Goal: Task Accomplishment & Management: Complete application form

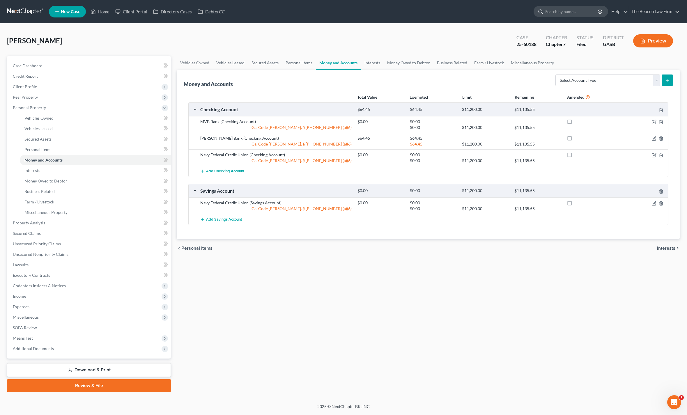
click at [545, 8] on input "search" at bounding box center [571, 11] width 53 height 11
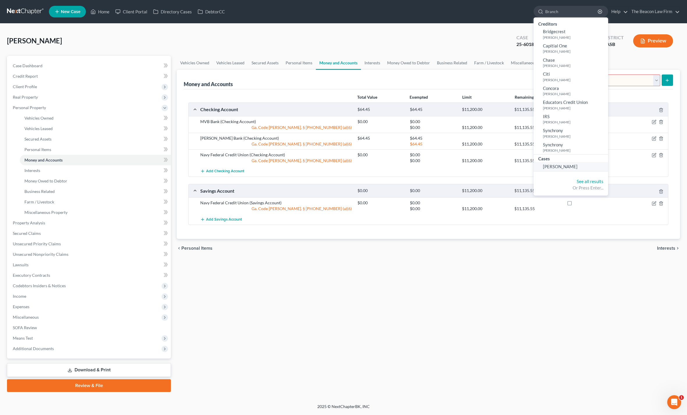
type input "Branch"
click at [570, 169] on span "[PERSON_NAME]" at bounding box center [560, 166] width 35 height 5
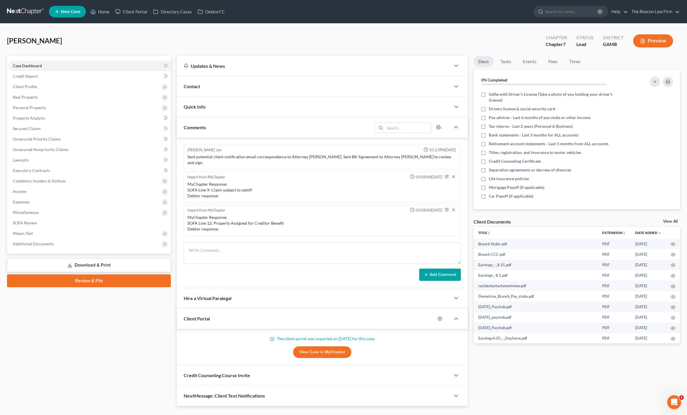
scroll to position [125, 0]
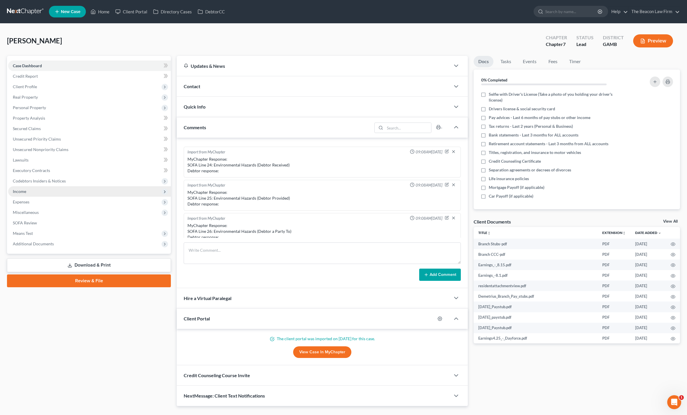
click at [19, 193] on span "Income" at bounding box center [19, 191] width 13 height 5
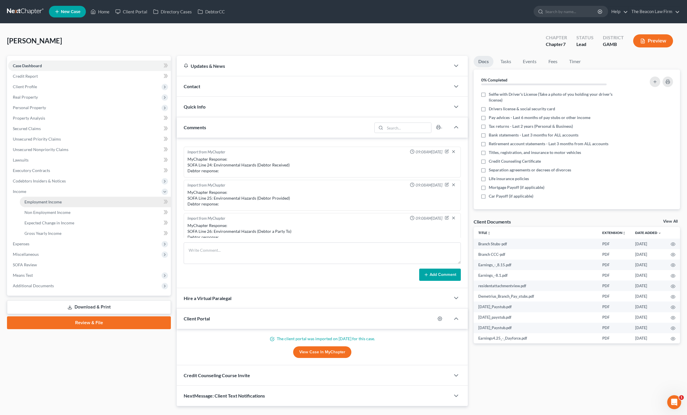
click at [33, 204] on link "Employment Income" at bounding box center [95, 202] width 151 height 10
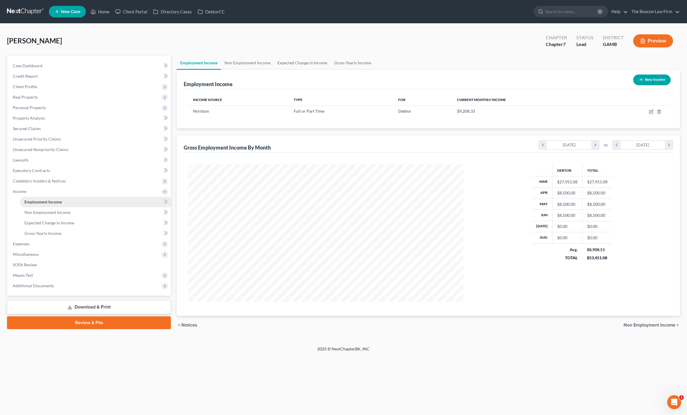
scroll to position [137, 287]
click at [649, 114] on icon "button" at bounding box center [651, 111] width 5 height 5
select select "0"
select select "10"
select select "2"
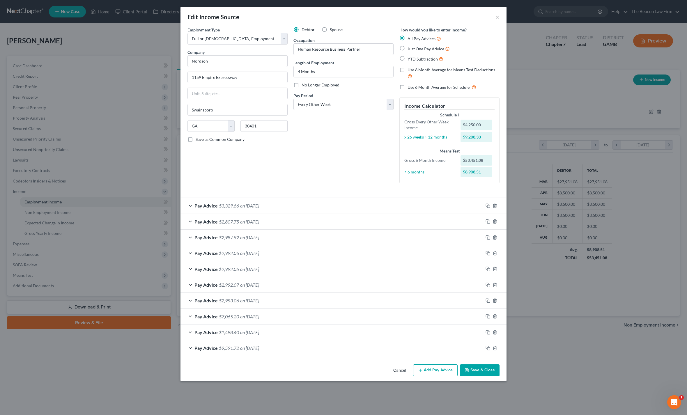
click at [198, 205] on span "Pay Advice" at bounding box center [206, 206] width 23 height 6
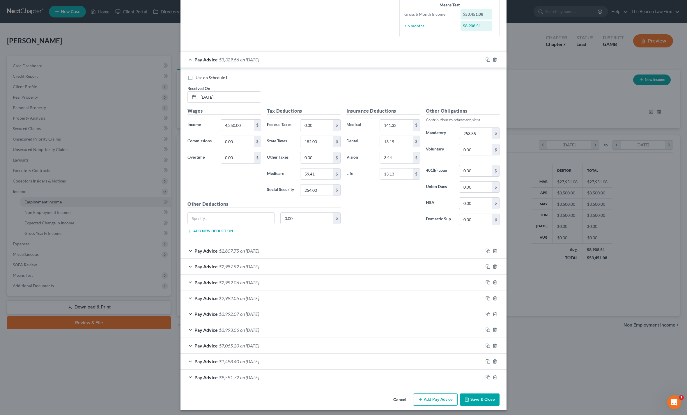
click at [443, 394] on button "Add Pay Advice" at bounding box center [435, 400] width 45 height 12
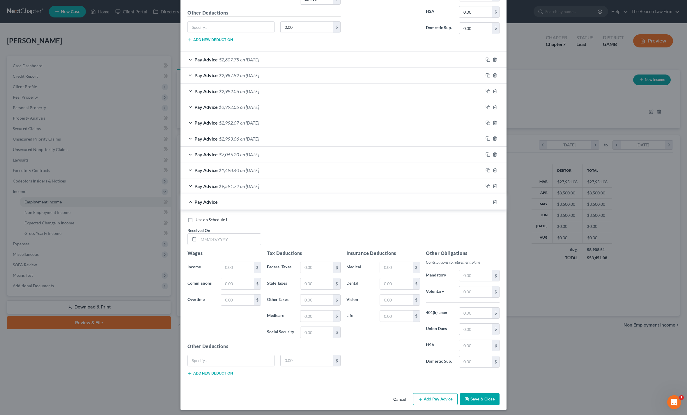
scroll to position [337, 0]
click at [213, 239] on input "text" at bounding box center [230, 239] width 62 height 11
type input "[DATE]"
click at [397, 295] on input "text" at bounding box center [396, 300] width 33 height 11
type input "3.44"
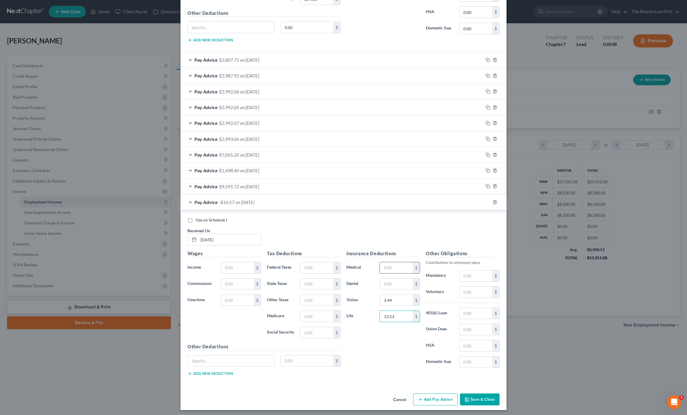
type input "13.13"
click at [398, 266] on input "text" at bounding box center [396, 267] width 33 height 11
type input "141.32"
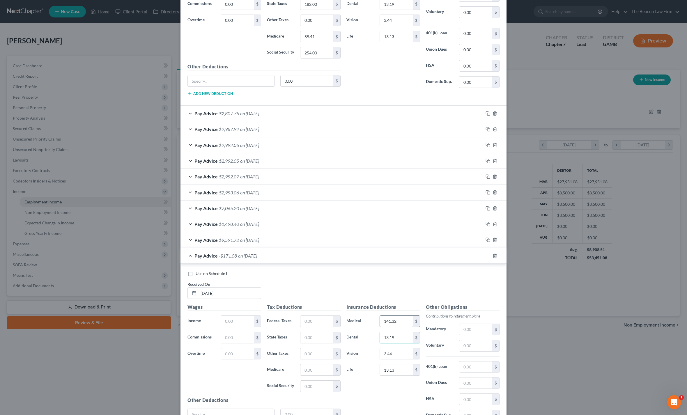
scroll to position [285, 0]
type input "13.19"
click at [230, 316] on input "text" at bounding box center [237, 319] width 33 height 11
type input "4,250.00"
click at [404, 367] on input "13.13" at bounding box center [396, 368] width 33 height 11
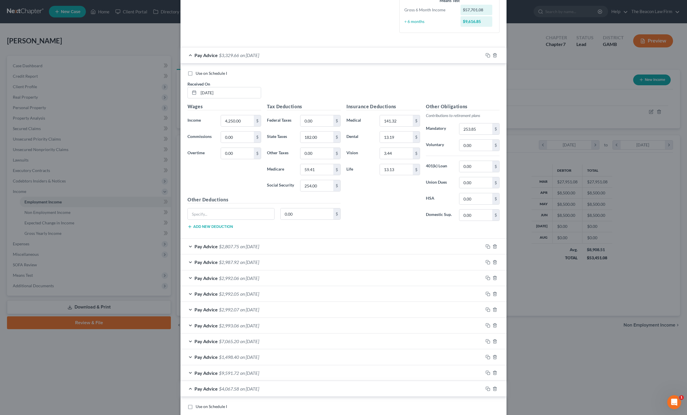
scroll to position [149, 0]
type input "24.47"
click at [409, 170] on input "13.13" at bounding box center [396, 170] width 33 height 11
type input "24.47"
click at [381, 246] on div "Pay Advice $2,807.75 on [DATE]" at bounding box center [332, 247] width 303 height 15
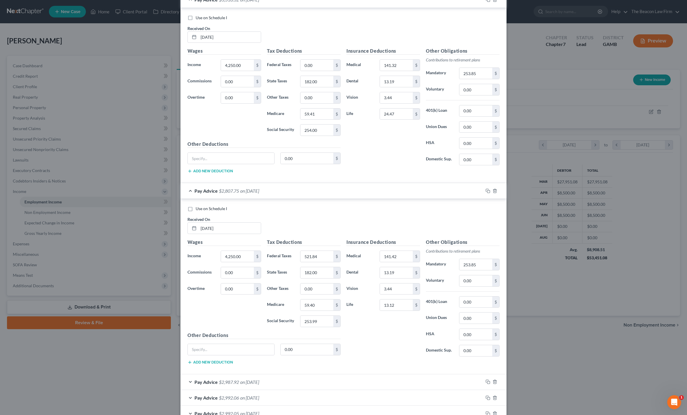
scroll to position [214, 0]
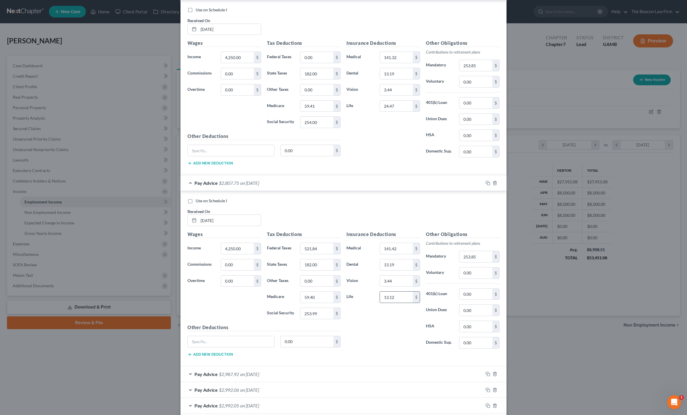
click at [411, 301] on input "13.12" at bounding box center [396, 297] width 33 height 11
type input "24.47"
click at [365, 375] on div "Pay Advice $2,987.92 on [DATE]" at bounding box center [332, 374] width 303 height 15
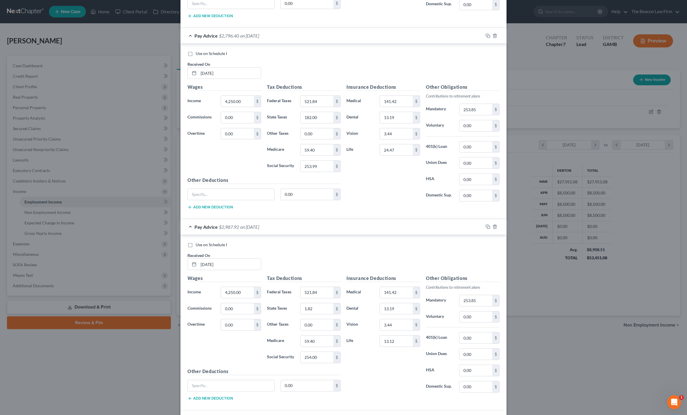
scroll to position [362, 0]
click at [406, 342] on input "13.12" at bounding box center [396, 340] width 33 height 11
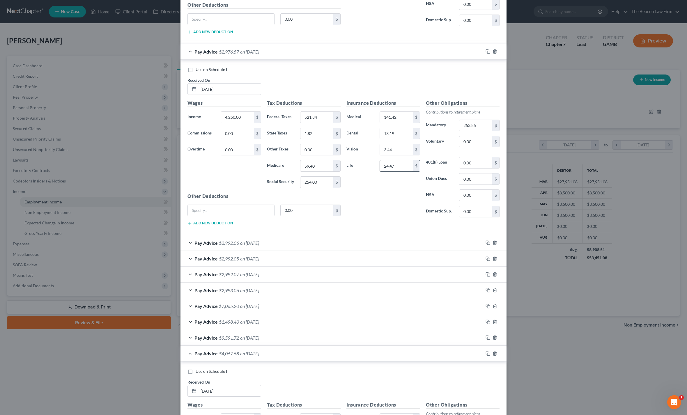
scroll to position [538, 0]
type input "24.47"
click at [411, 239] on div "Pay Advice $2,992.06 on [DATE]" at bounding box center [332, 241] width 303 height 15
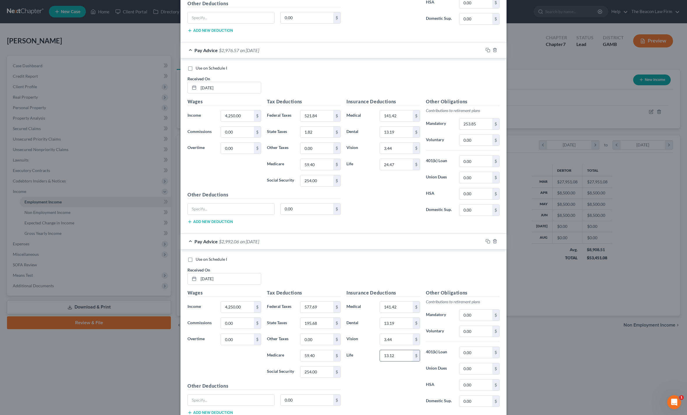
click at [404, 353] on input "13.12" at bounding box center [396, 355] width 33 height 11
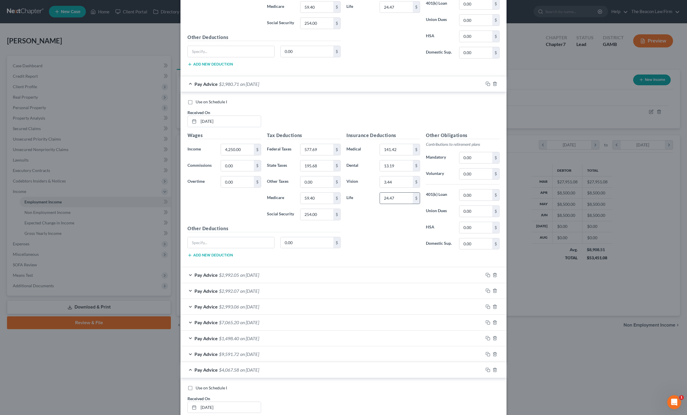
scroll to position [724, 0]
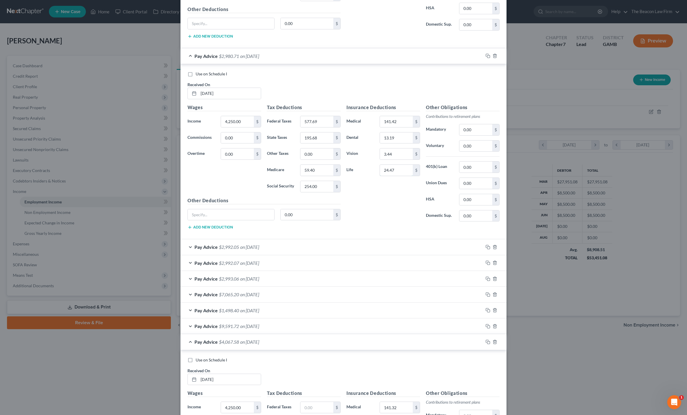
type input "24.47"
click at [411, 245] on div "Pay Advice $2,992.05 on [DATE]" at bounding box center [332, 246] width 303 height 15
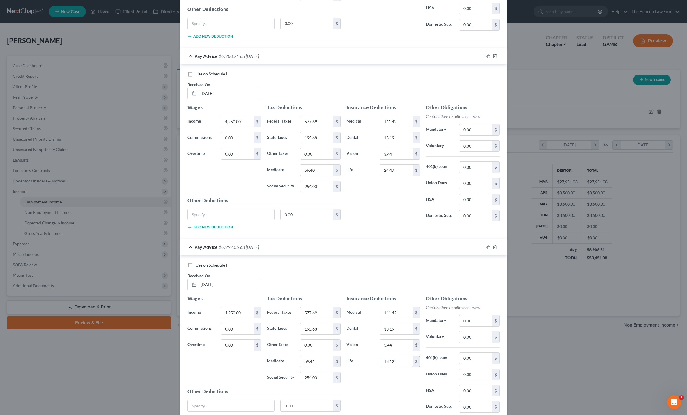
click at [405, 362] on input "13.12" at bounding box center [396, 361] width 33 height 11
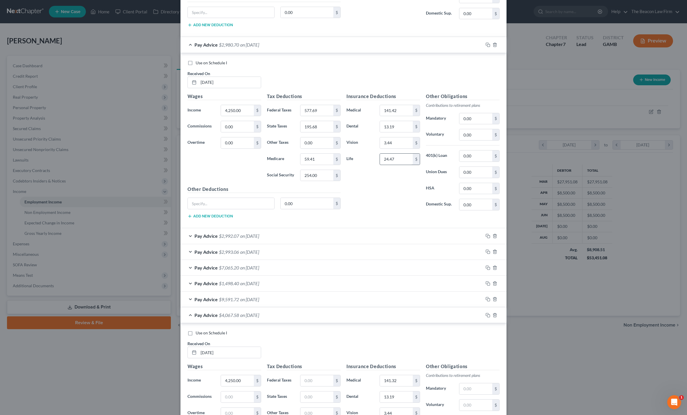
scroll to position [930, 0]
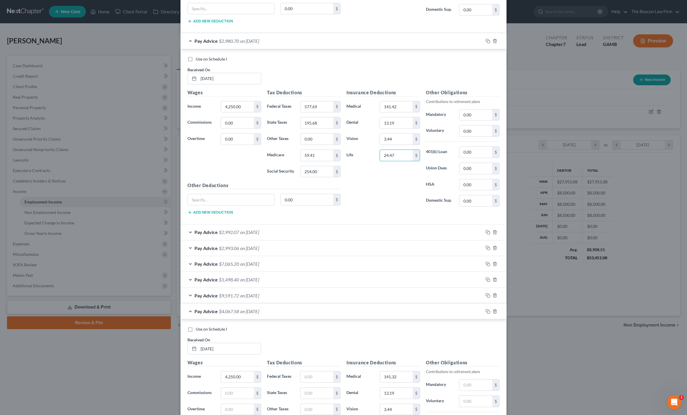
type input "24.47"
click at [390, 232] on div "Pay Advice $2,992.07 on [DATE]" at bounding box center [332, 231] width 303 height 15
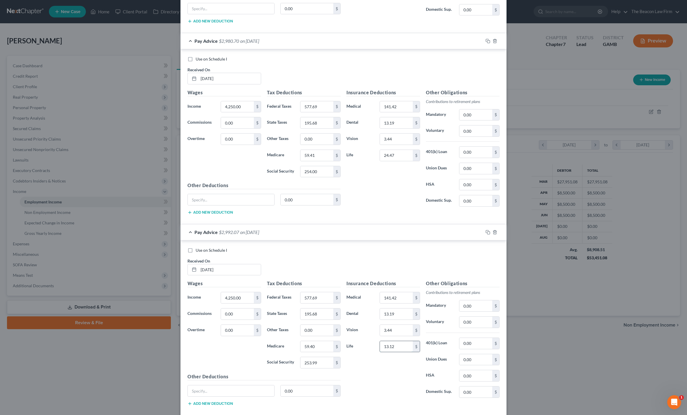
click at [403, 349] on input "13.12" at bounding box center [396, 346] width 33 height 11
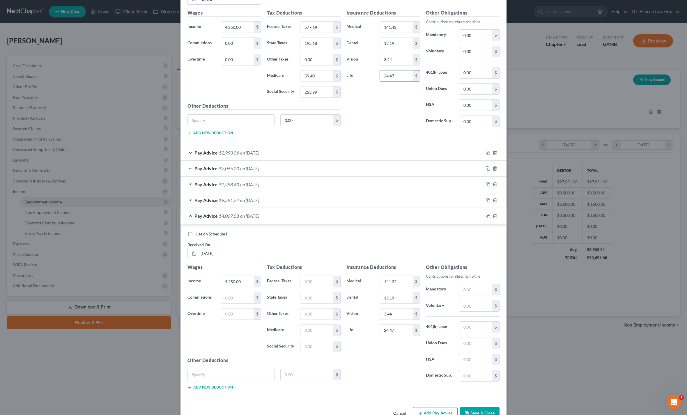
scroll to position [1197, 0]
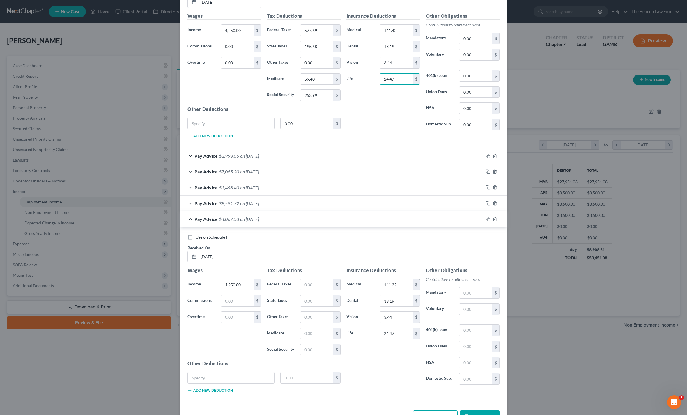
type input "24.47"
click at [404, 282] on input "141.32" at bounding box center [396, 284] width 33 height 11
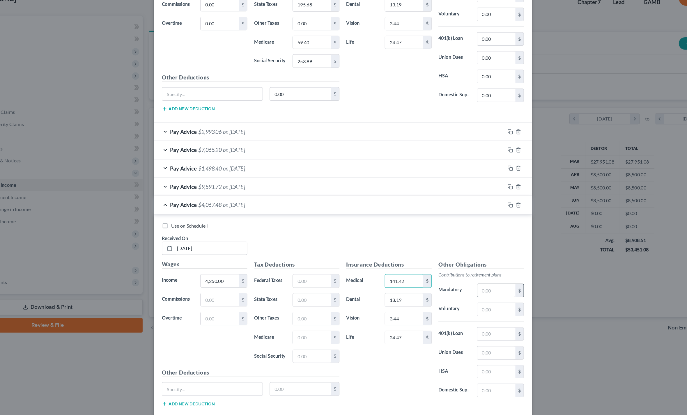
type input "141.42"
click at [459, 287] on input "text" at bounding box center [475, 292] width 33 height 11
type input "253.85"
click at [300, 344] on input "text" at bounding box center [316, 349] width 33 height 11
type input "254"
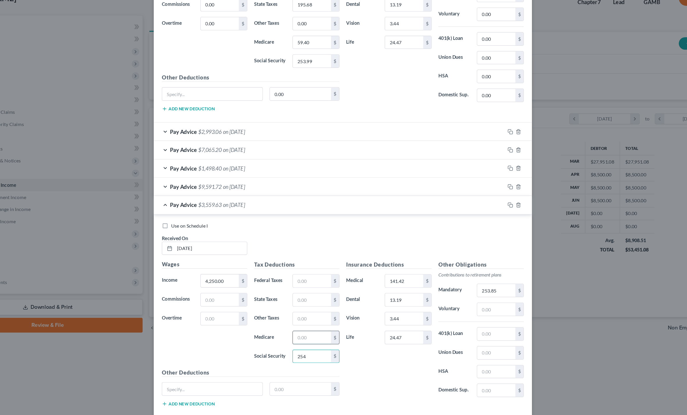
click at [300, 328] on input "text" at bounding box center [316, 333] width 33 height 11
type input "59.40"
click at [300, 296] on input "text" at bounding box center [316, 301] width 33 height 11
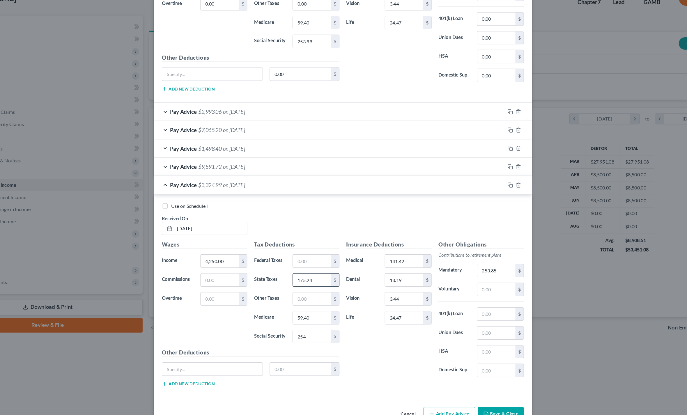
scroll to position [1214, 0]
type input "175.24"
click at [460, 394] on button "Save & Close" at bounding box center [480, 400] width 40 height 12
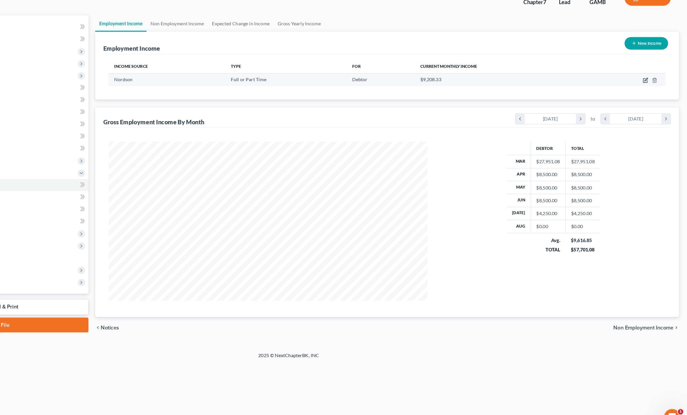
click at [649, 109] on icon "button" at bounding box center [651, 111] width 5 height 5
select select "0"
select select "10"
select select "2"
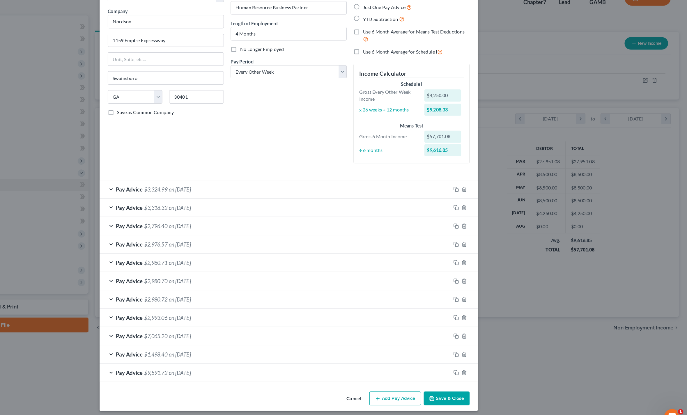
click at [413, 380] on button "Add Pay Advice" at bounding box center [435, 386] width 45 height 12
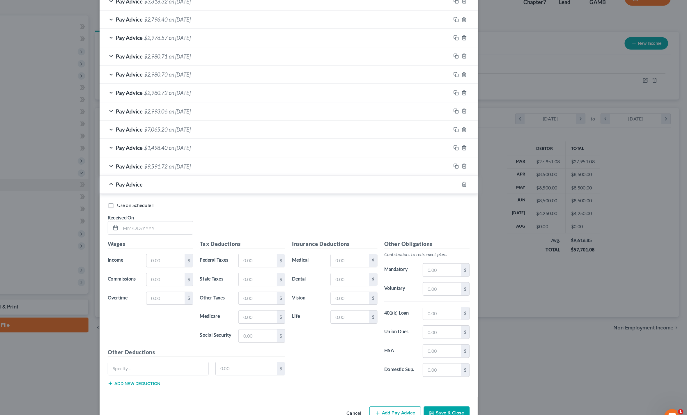
scroll to position [177, 0]
click at [199, 234] on input "text" at bounding box center [230, 239] width 62 height 11
type input "[DATE]"
click at [221, 263] on input "text" at bounding box center [237, 268] width 33 height 11
type input "4,250.00"
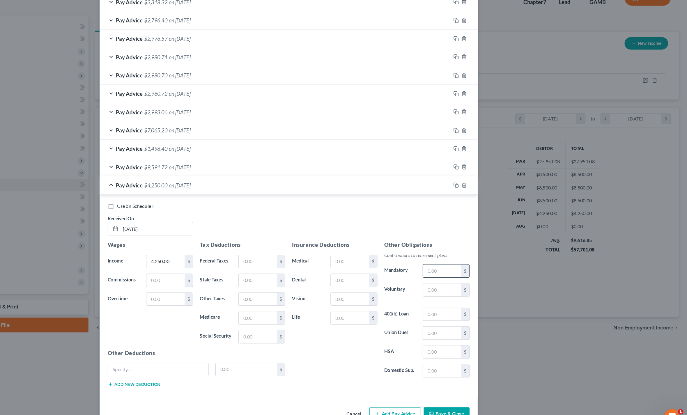
click at [459, 271] on input "text" at bounding box center [475, 276] width 33 height 11
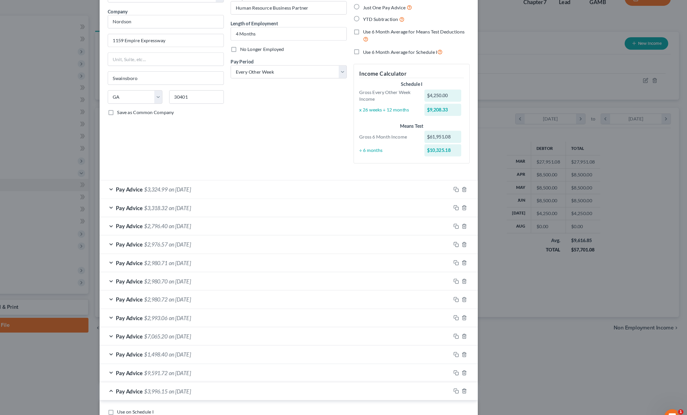
scroll to position [0, 0]
type input "253.85"
click at [181, 198] on div "Pay Advice $3,324.99 on [DATE]" at bounding box center [332, 205] width 303 height 15
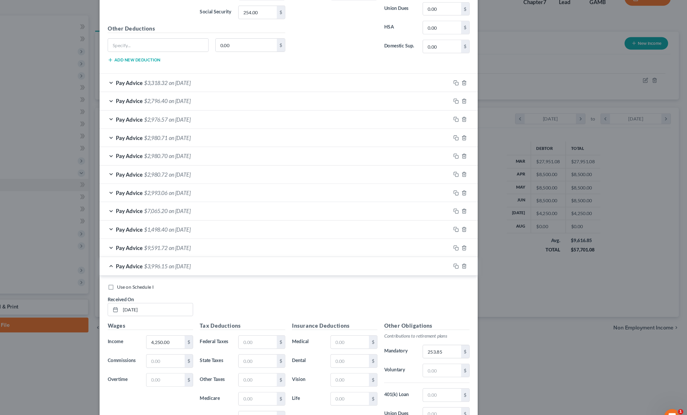
scroll to position [284, 0]
click at [380, 331] on input "text" at bounding box center [396, 336] width 33 height 11
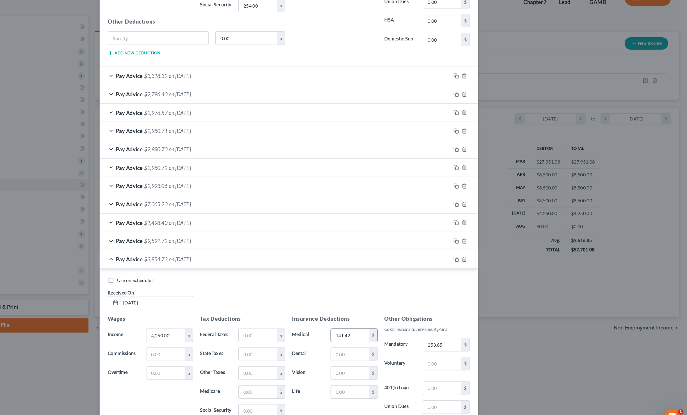
scroll to position [298, 0]
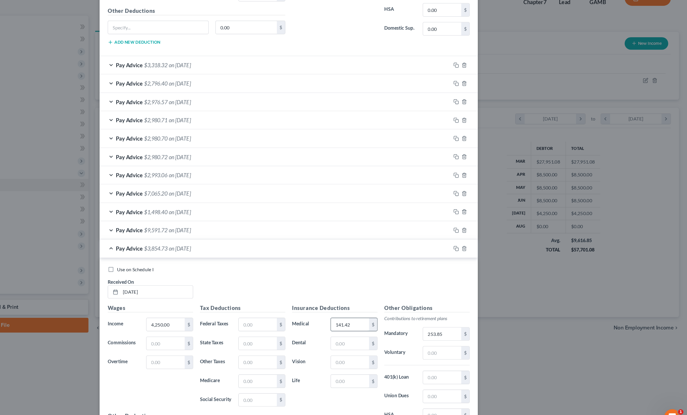
type input "141.42"
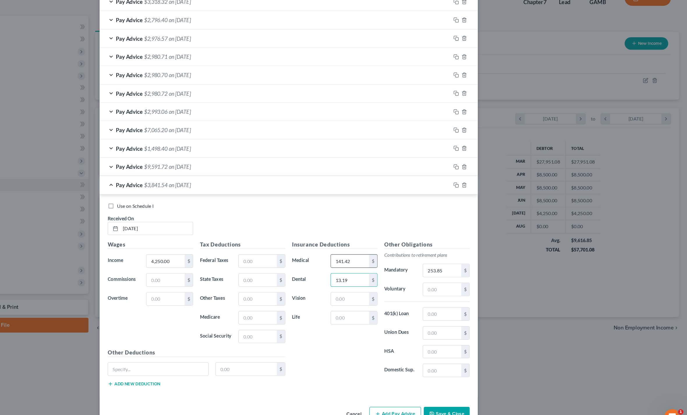
scroll to position [353, 0]
type input "13.19"
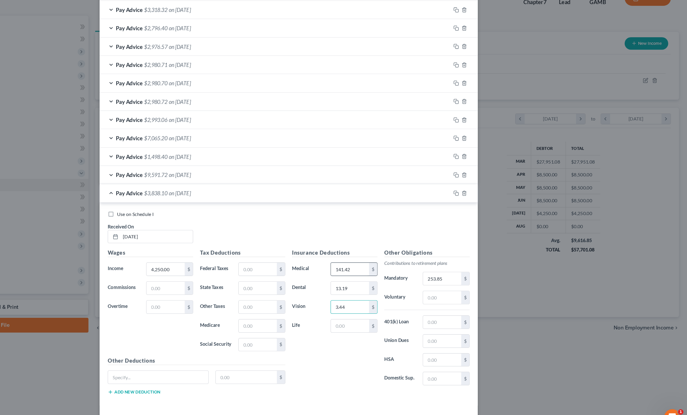
scroll to position [348, 0]
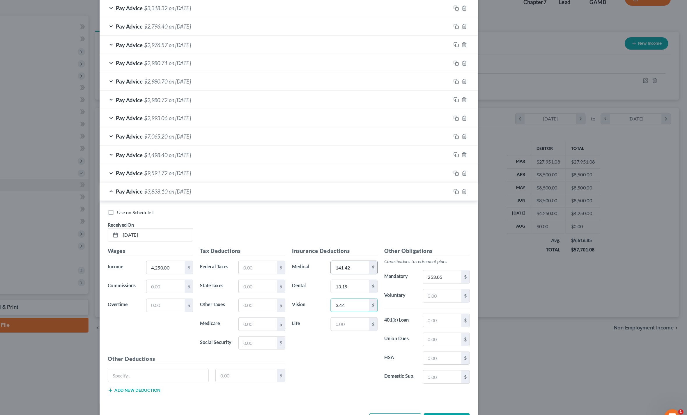
type input "3.44"
type input "24.47"
click at [300, 268] on input "text" at bounding box center [316, 273] width 33 height 11
click at [300, 333] on input "text" at bounding box center [316, 338] width 33 height 11
type input "253.99"
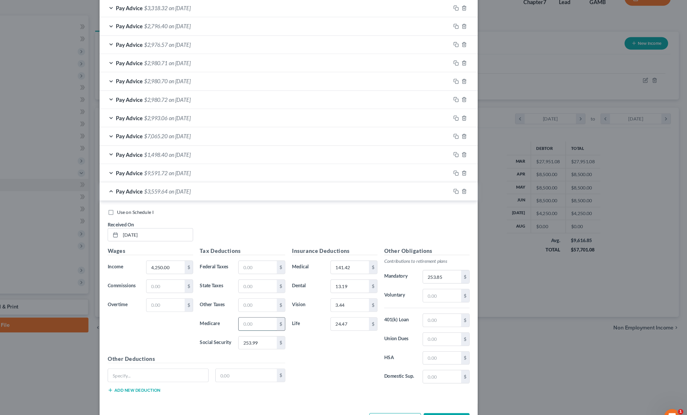
click at [300, 317] on input "text" at bounding box center [316, 322] width 33 height 11
type input "59.40"
click at [300, 268] on input "text" at bounding box center [316, 273] width 33 height 11
click at [300, 284] on input "text" at bounding box center [316, 289] width 33 height 11
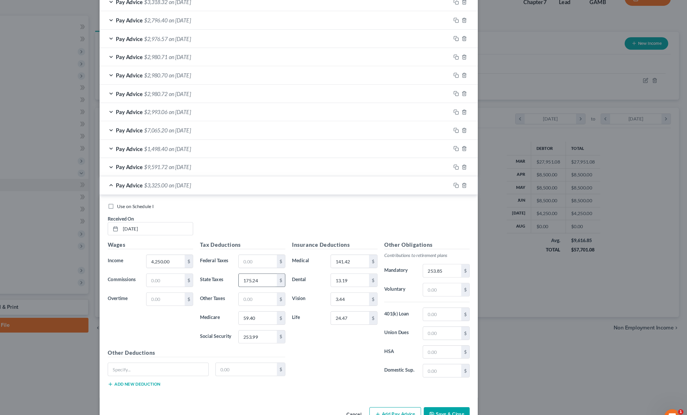
scroll to position [353, 0]
type input "175.24"
click at [185, 275] on div "Wages Income * 4,250.00 $ Commissions $ Overtime $" at bounding box center [224, 296] width 79 height 93
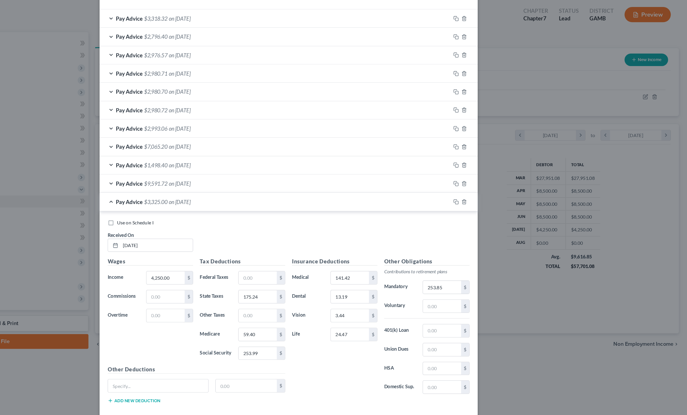
scroll to position [37, 0]
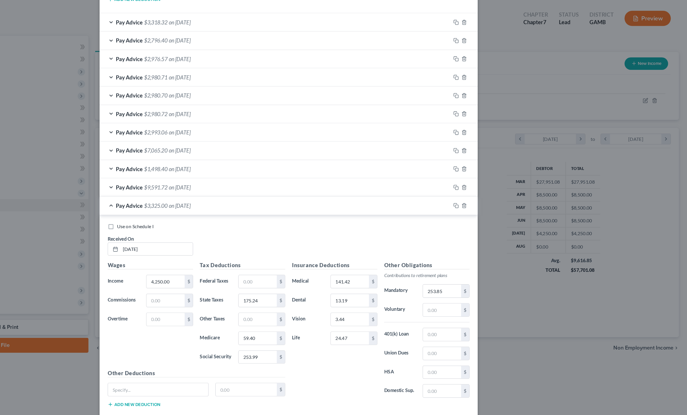
click at [413, 394] on button "Add Pay Advice" at bounding box center [435, 400] width 45 height 12
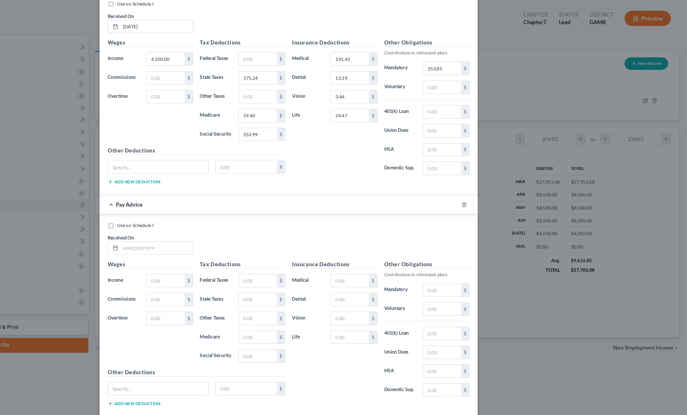
scroll to position [544, 0]
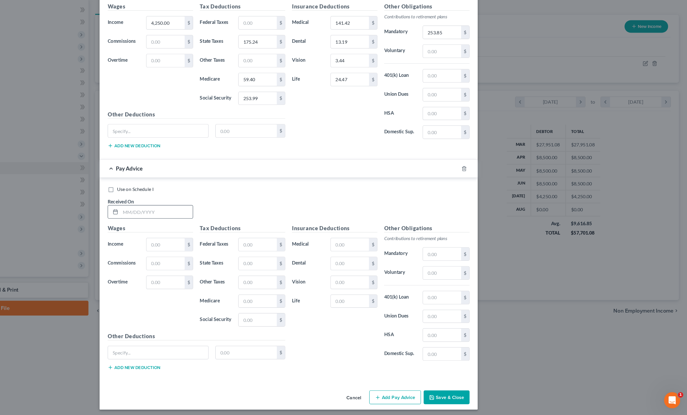
click at [199, 234] on input "text" at bounding box center [230, 239] width 62 height 11
type input "[DATE]"
click at [221, 263] on input "text" at bounding box center [237, 268] width 33 height 11
type input "4,250.00"
click at [380, 263] on input "text" at bounding box center [396, 268] width 33 height 11
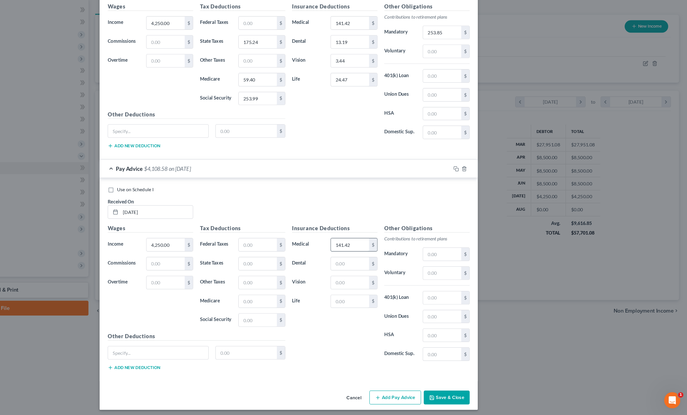
type input "141.42"
type input "13.19"
type input "3.44"
type input "24.47"
click at [459, 271] on input "text" at bounding box center [475, 276] width 33 height 11
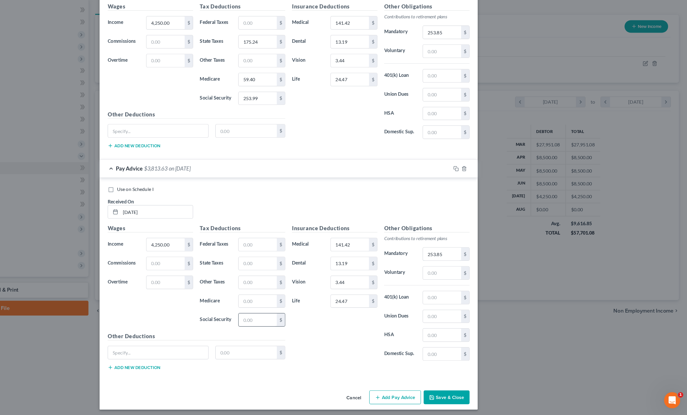
type input "253.85"
click at [300, 328] on input "text" at bounding box center [316, 333] width 33 height 11
type input "254"
click at [300, 312] on input "text" at bounding box center [316, 317] width 33 height 11
type input "59.40"
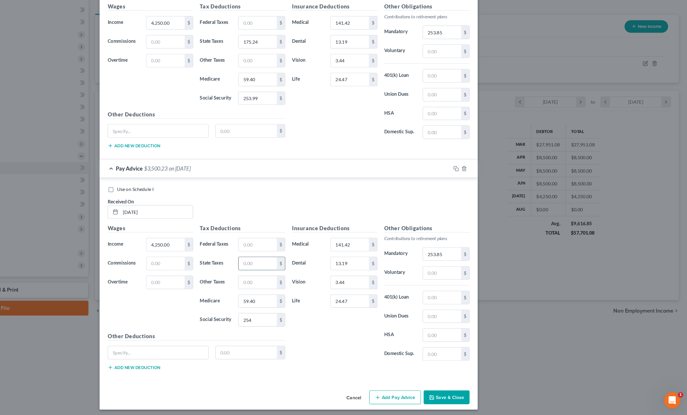
click at [300, 279] on input "text" at bounding box center [316, 284] width 33 height 11
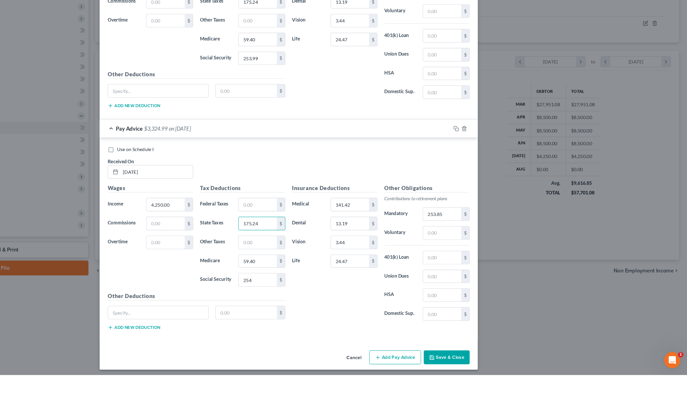
type input "175.24"
click at [413, 394] on button "Add Pay Advice" at bounding box center [435, 400] width 45 height 12
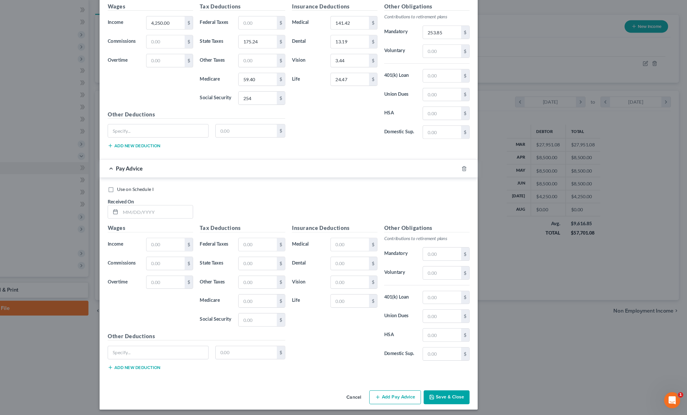
scroll to position [735, 0]
click at [199, 235] on input "text" at bounding box center [230, 240] width 62 height 11
type input "[DATE]"
click at [221, 263] on input "text" at bounding box center [237, 268] width 33 height 11
type input "4,250"
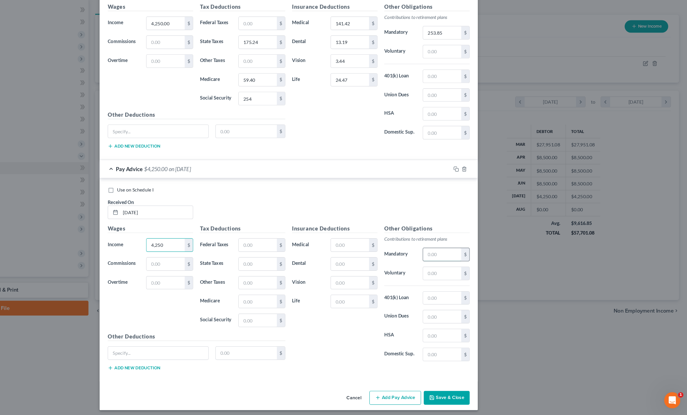
click at [459, 271] on input "text" at bounding box center [475, 276] width 33 height 11
type input "253.85"
click at [380, 263] on input "text" at bounding box center [396, 268] width 33 height 11
type input "141.42"
type input "13.19"
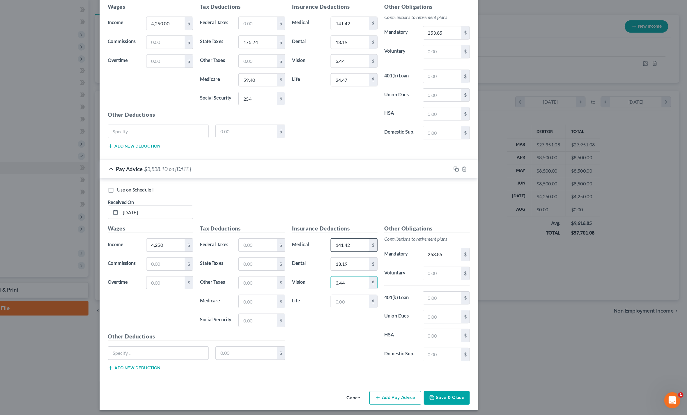
type input "3.44"
type input "24.47"
click at [300, 328] on input "text" at bounding box center [316, 333] width 33 height 11
type input "254"
click at [300, 312] on input "text" at bounding box center [316, 317] width 33 height 11
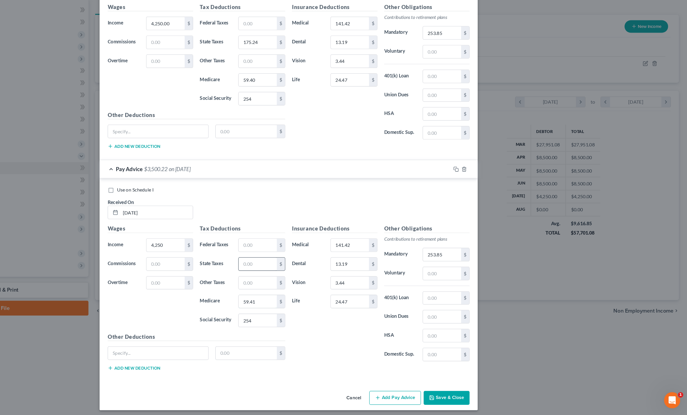
type input "59.41"
click at [300, 279] on input "text" at bounding box center [316, 284] width 33 height 11
type input "175.24"
click at [187, 218] on div "Use on Schedule I Received On * [DATE]" at bounding box center [344, 234] width 318 height 33
click at [460, 394] on button "Save & Close" at bounding box center [480, 400] width 40 height 12
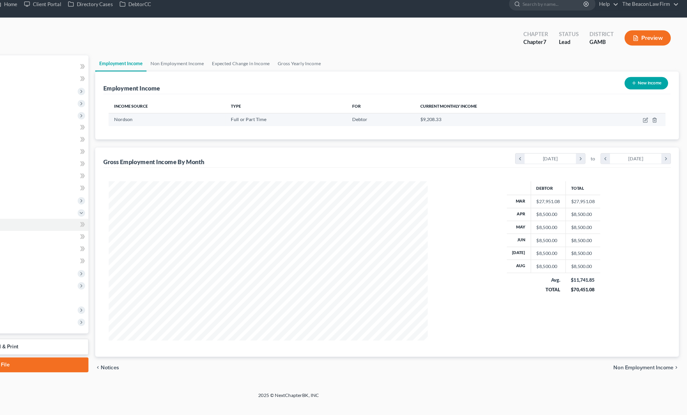
click at [605, 106] on td at bounding box center [636, 111] width 63 height 11
click at [649, 109] on icon "button" at bounding box center [651, 111] width 5 height 5
select select "0"
select select "10"
select select "2"
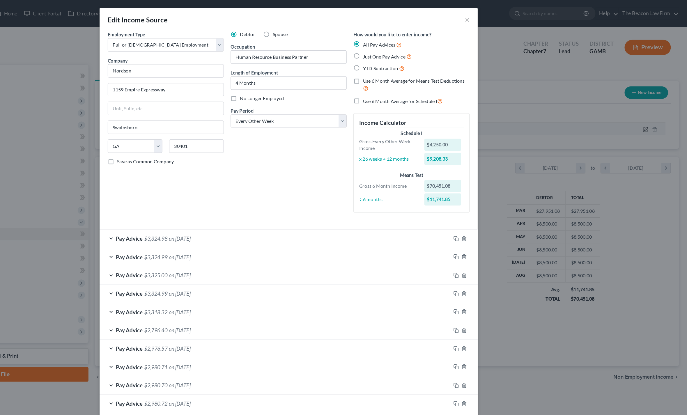
scroll to position [0, 0]
click at [496, 16] on button "×" at bounding box center [498, 16] width 4 height 7
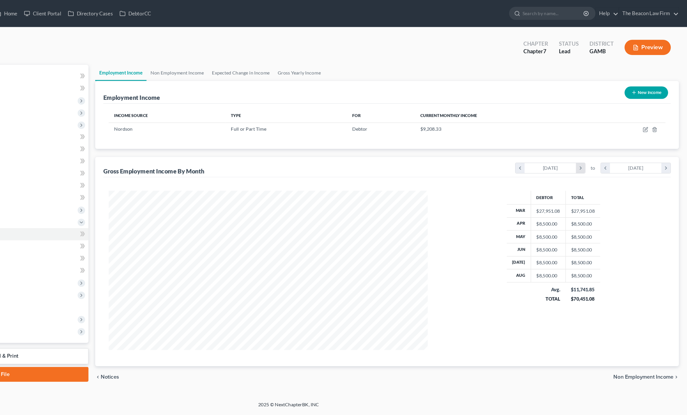
click at [591, 149] on icon "chevron_right" at bounding box center [595, 145] width 8 height 9
click at [665, 149] on icon "chevron_right" at bounding box center [669, 145] width 8 height 9
click at [613, 149] on icon "chevron_left" at bounding box center [617, 145] width 8 height 9
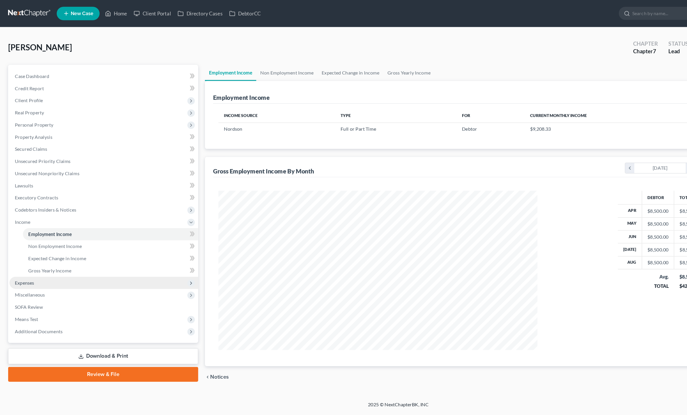
click at [20, 246] on span "Expenses" at bounding box center [21, 243] width 17 height 5
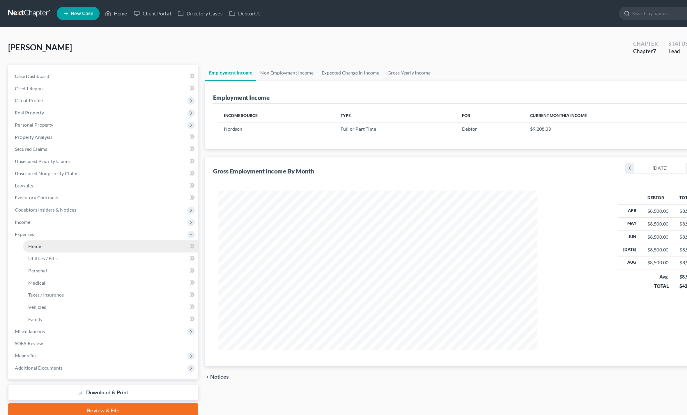
click at [32, 216] on link "Home" at bounding box center [95, 212] width 151 height 10
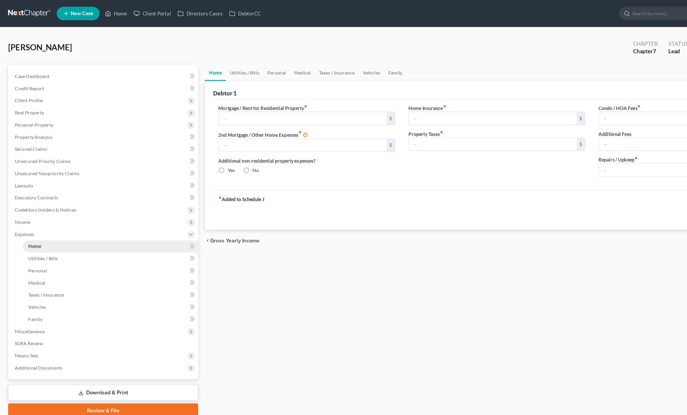
type input "2,150.00"
type input "0.00"
radio input "true"
type input "14.00"
type input "0.00"
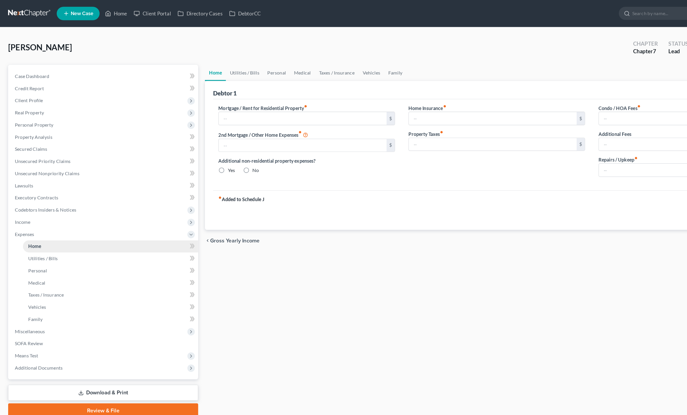
type input "0.00"
type input "25.00"
click at [17, 85] on span "Client Profile" at bounding box center [25, 86] width 24 height 5
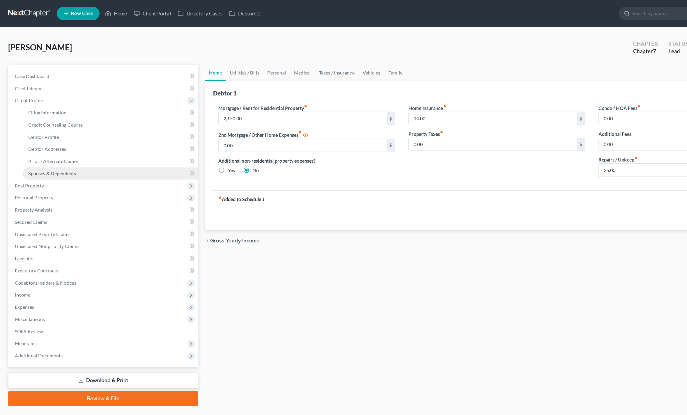
click at [45, 148] on span "Spouses & Dependents" at bounding box center [44, 149] width 41 height 5
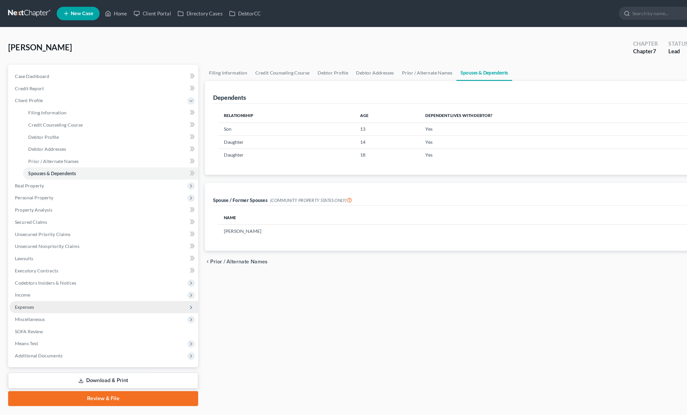
click at [22, 266] on span "Expenses" at bounding box center [21, 264] width 17 height 5
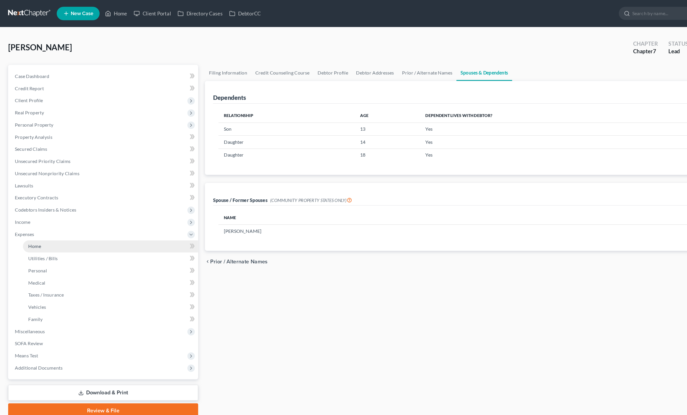
click at [36, 211] on link "Home" at bounding box center [95, 212] width 151 height 10
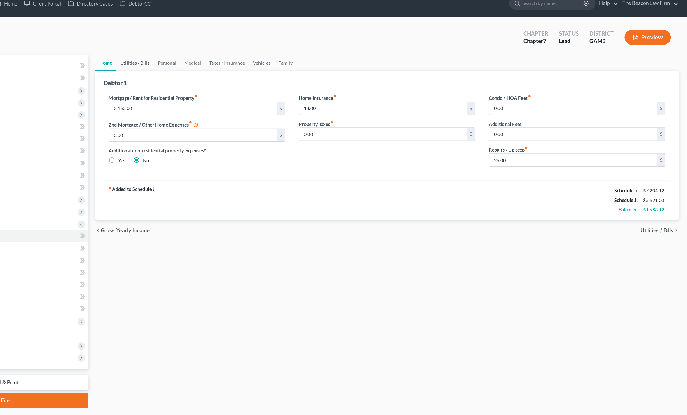
click at [195, 56] on link "Utilities / Bills" at bounding box center [211, 63] width 32 height 14
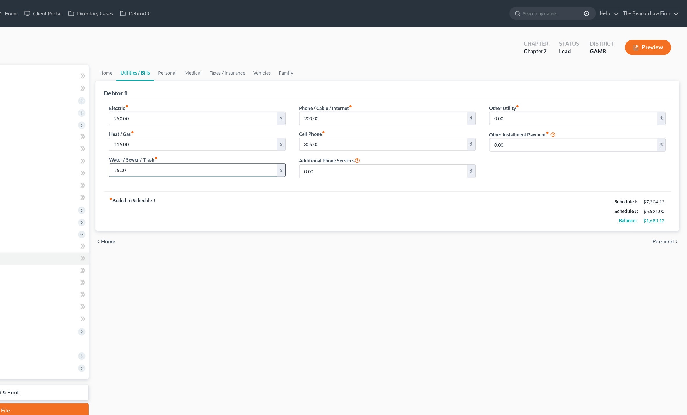
click at [189, 147] on input "75.00" at bounding box center [261, 146] width 145 height 11
type input "97"
click at [227, 58] on link "Personal" at bounding box center [238, 63] width 23 height 14
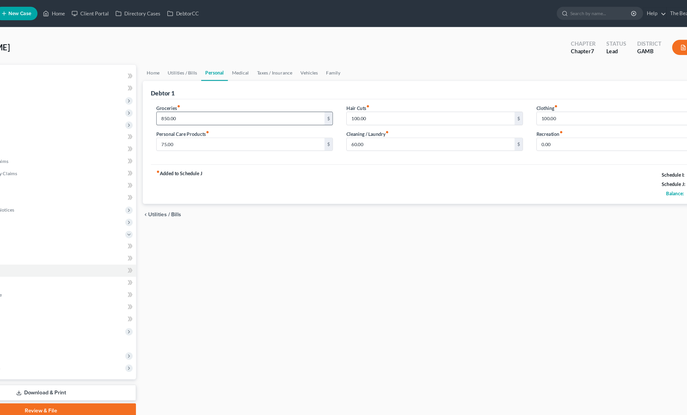
click at [189, 101] on input "850.00" at bounding box center [261, 102] width 145 height 11
click at [279, 98] on input "850.00" at bounding box center [261, 102] width 145 height 11
click at [280, 98] on input "850.00" at bounding box center [261, 102] width 145 height 11
click at [189, 103] on input "850.00" at bounding box center [261, 102] width 145 height 11
type input "8"
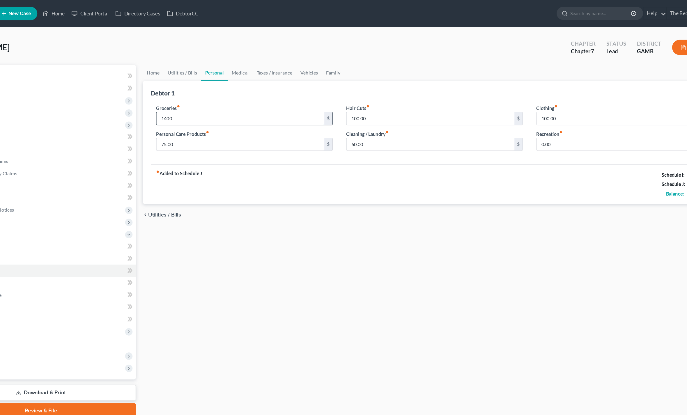
type input "1,400"
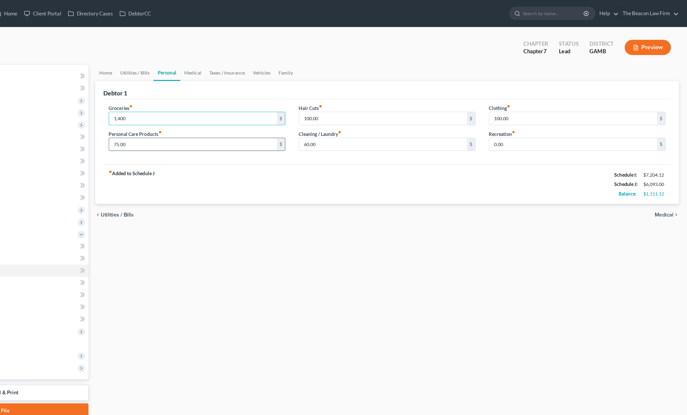
click at [189, 123] on input "75.00" at bounding box center [261, 124] width 145 height 11
type input "80"
click at [250, 61] on link "Medical" at bounding box center [261, 63] width 22 height 14
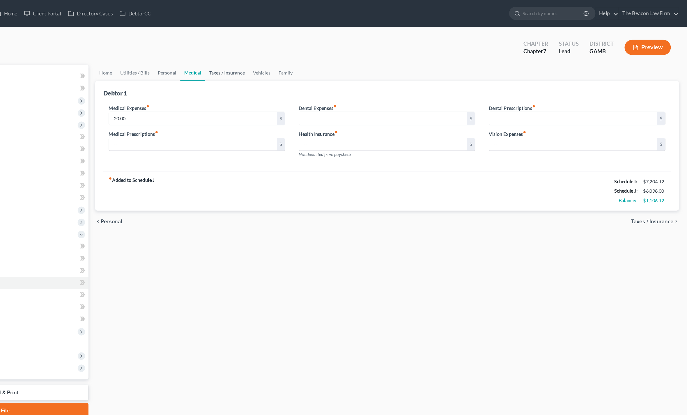
click at [272, 61] on link "Taxes / Insurance" at bounding box center [291, 63] width 38 height 14
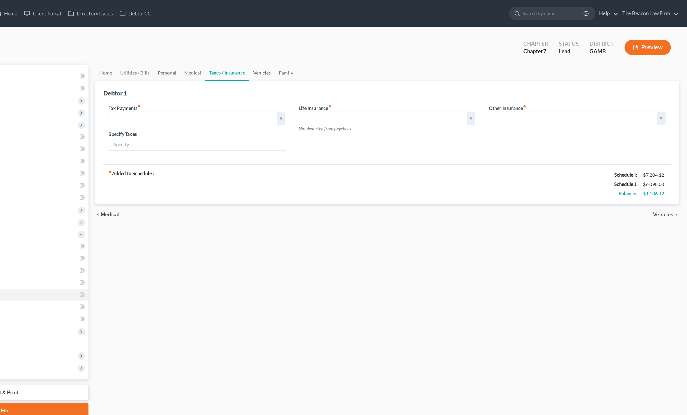
click at [310, 61] on link "Vehicles" at bounding box center [321, 63] width 22 height 14
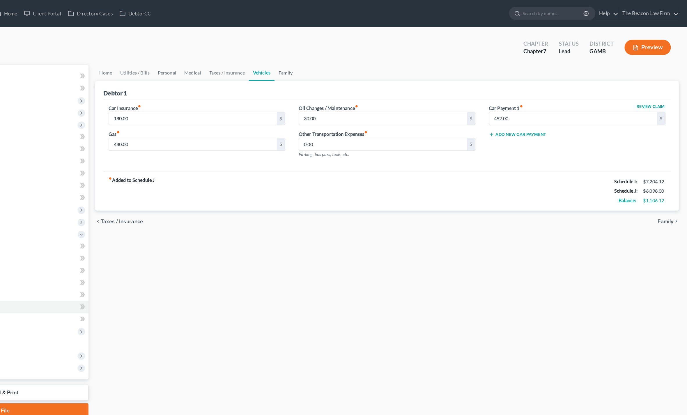
click at [331, 63] on link "Family" at bounding box center [340, 63] width 19 height 14
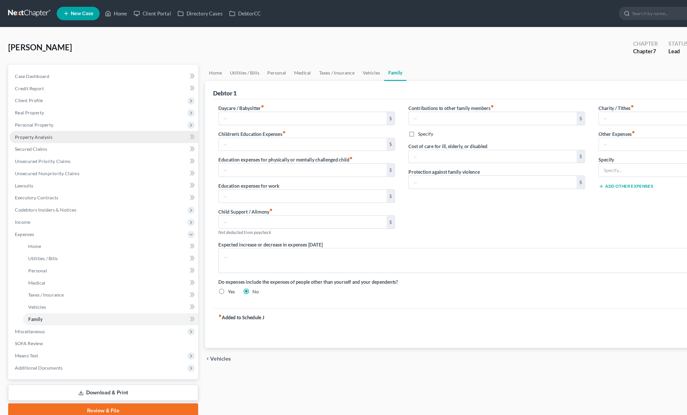
click at [14, 120] on span "Property Analysis" at bounding box center [29, 118] width 32 height 5
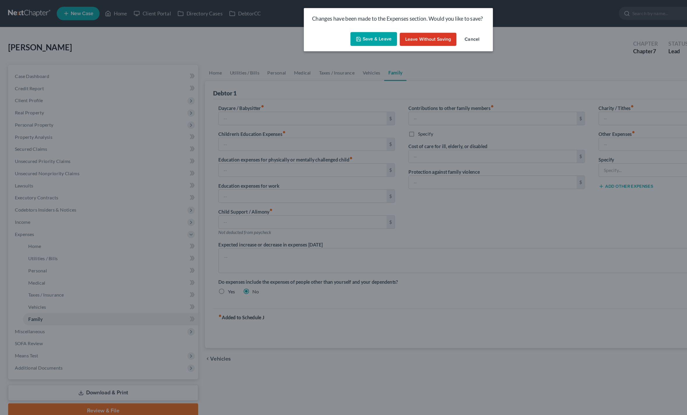
click at [313, 34] on button "Save & Leave" at bounding box center [322, 34] width 40 height 12
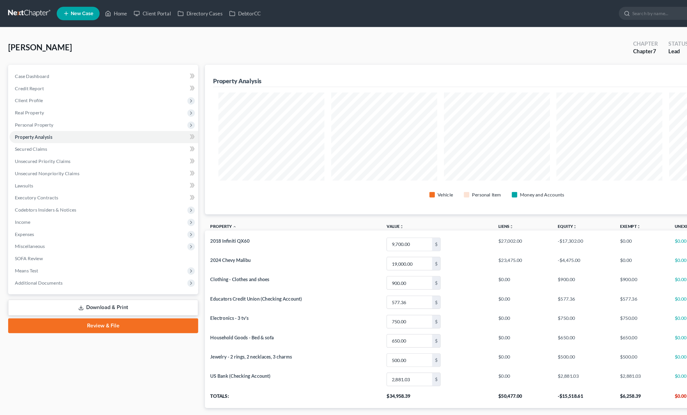
scroll to position [129, 503]
click at [59, 263] on link "Download & Print" at bounding box center [89, 266] width 164 height 14
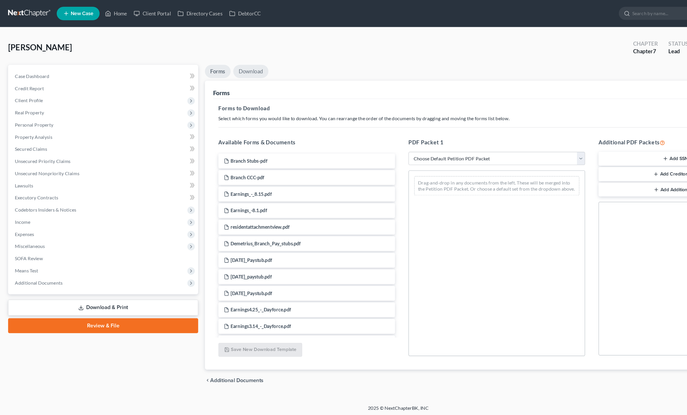
click at [211, 59] on link "Download" at bounding box center [216, 61] width 30 height 11
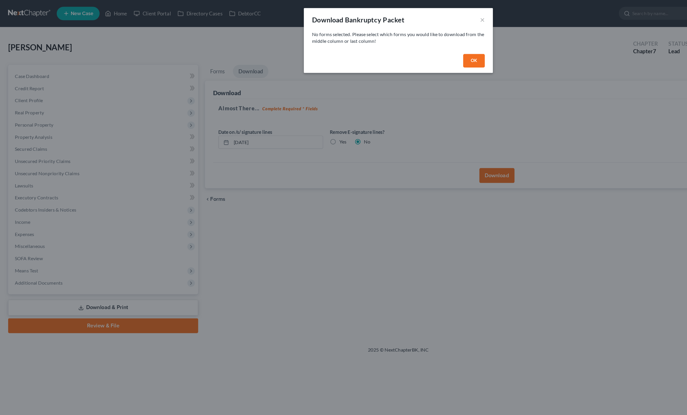
click at [411, 49] on button "OK" at bounding box center [408, 53] width 19 height 12
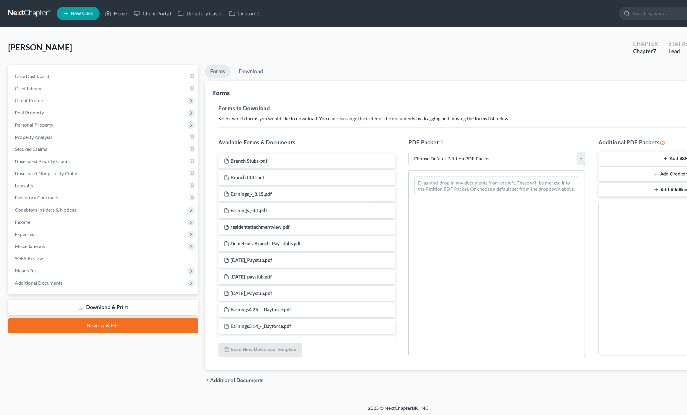
click at [358, 132] on select "Choose Default Petition PDF Packet Complete Bankruptcy Petition (all forms and …" at bounding box center [428, 137] width 152 height 12
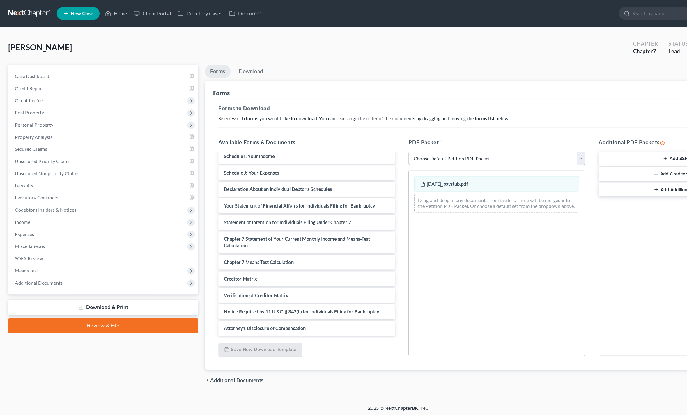
scroll to position [613, 0]
click at [219, 141] on div "Schedule I: Your Income" at bounding box center [264, 134] width 152 height 13
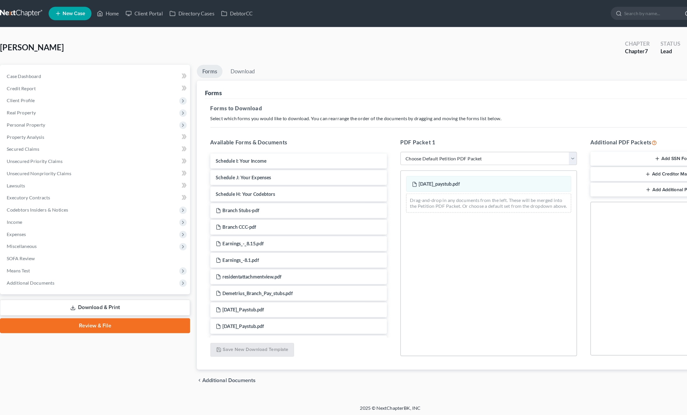
scroll to position [0, 0]
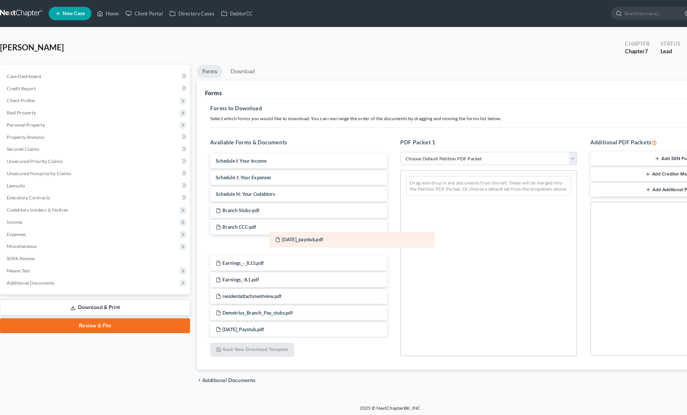
drag, startPoint x: 402, startPoint y: 162, endPoint x: 291, endPoint y: 210, distance: 121.0
click at [353, 173] on div "[DATE]_paystub.pdf [DATE]_paystub.pdf Drag-and-drop in any documents from the l…" at bounding box center [429, 160] width 152 height 26
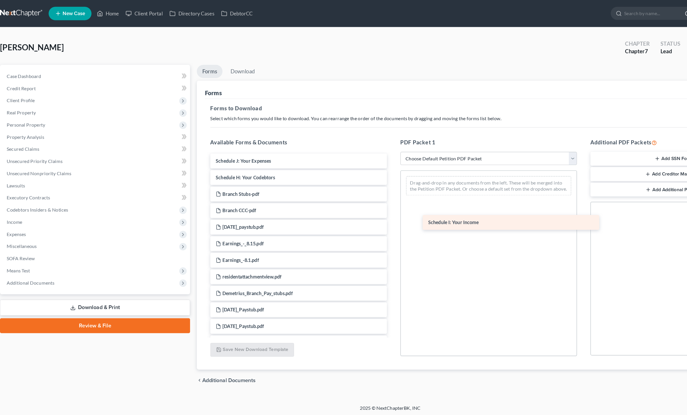
drag, startPoint x: 230, startPoint y: 137, endPoint x: 420, endPoint y: 191, distance: 197.3
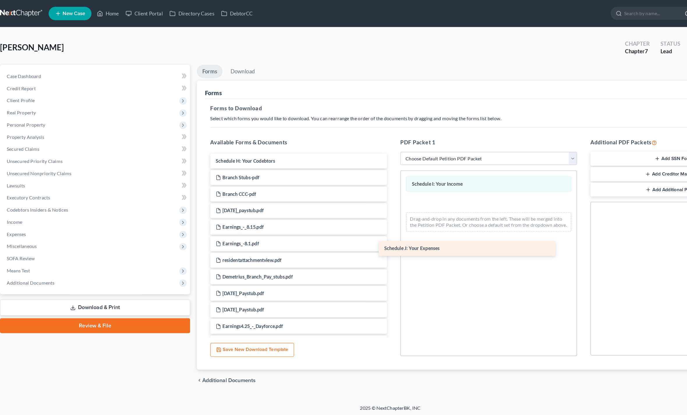
drag, startPoint x: 254, startPoint y: 140, endPoint x: 406, endPoint y: 216, distance: 170.2
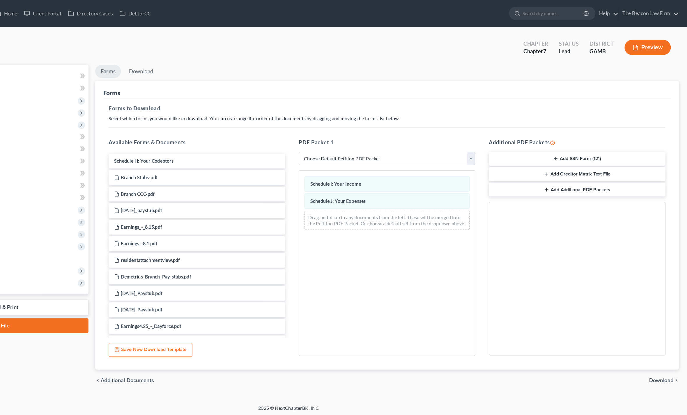
click at [655, 328] on span "Download" at bounding box center [665, 328] width 21 height 5
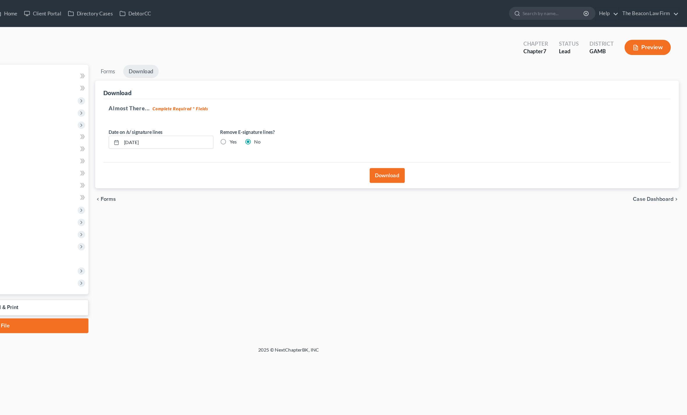
click at [413, 150] on button "Download" at bounding box center [428, 151] width 30 height 13
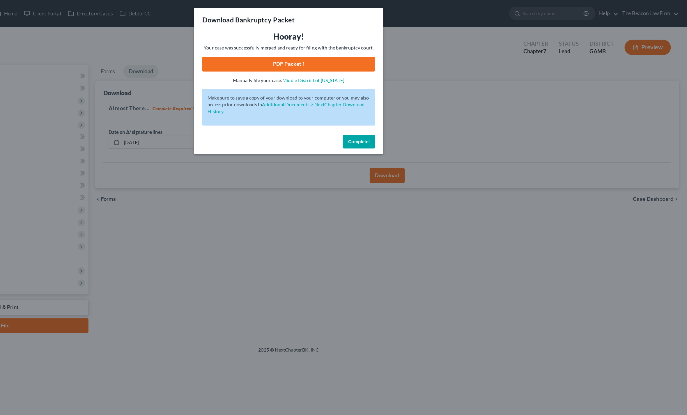
click at [269, 54] on link "PDF Packet 1" at bounding box center [343, 55] width 149 height 13
